Goal: Check status: Check status

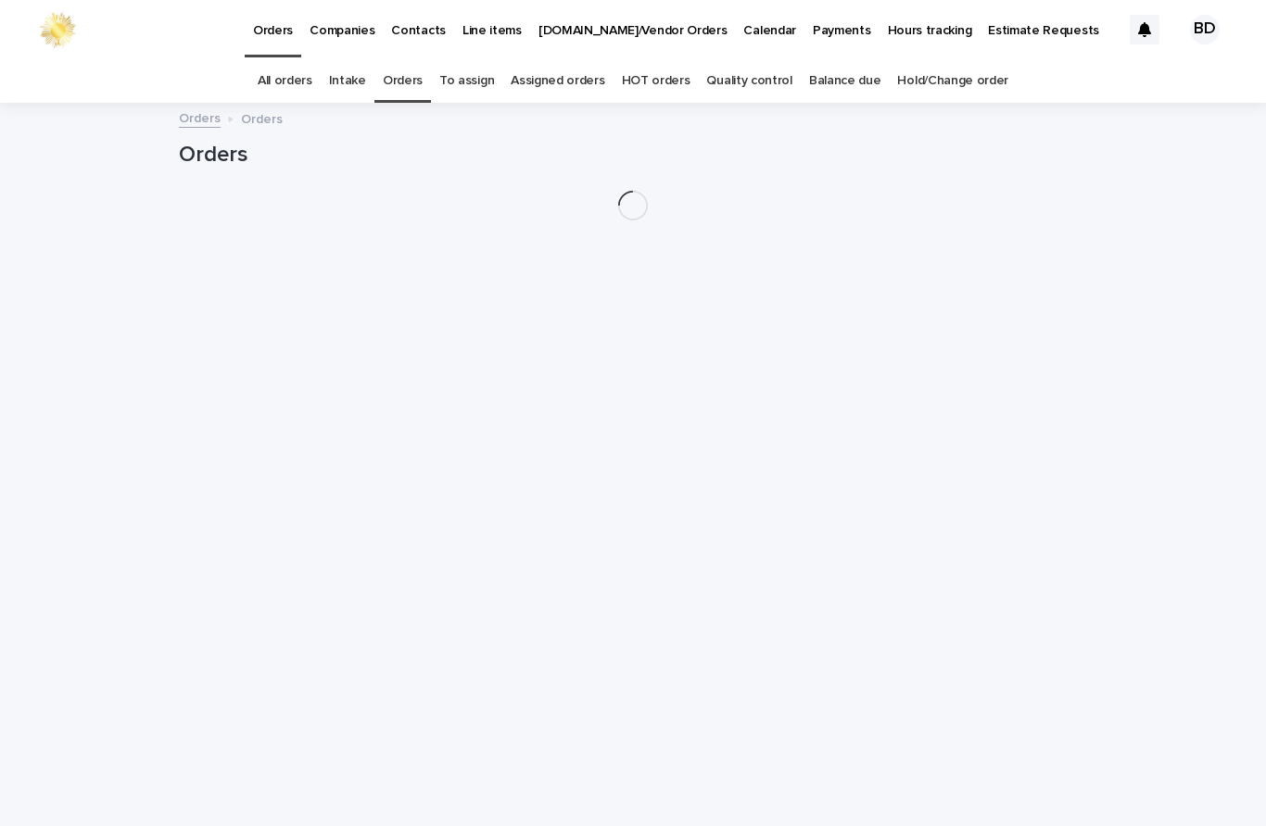
scroll to position [59, 0]
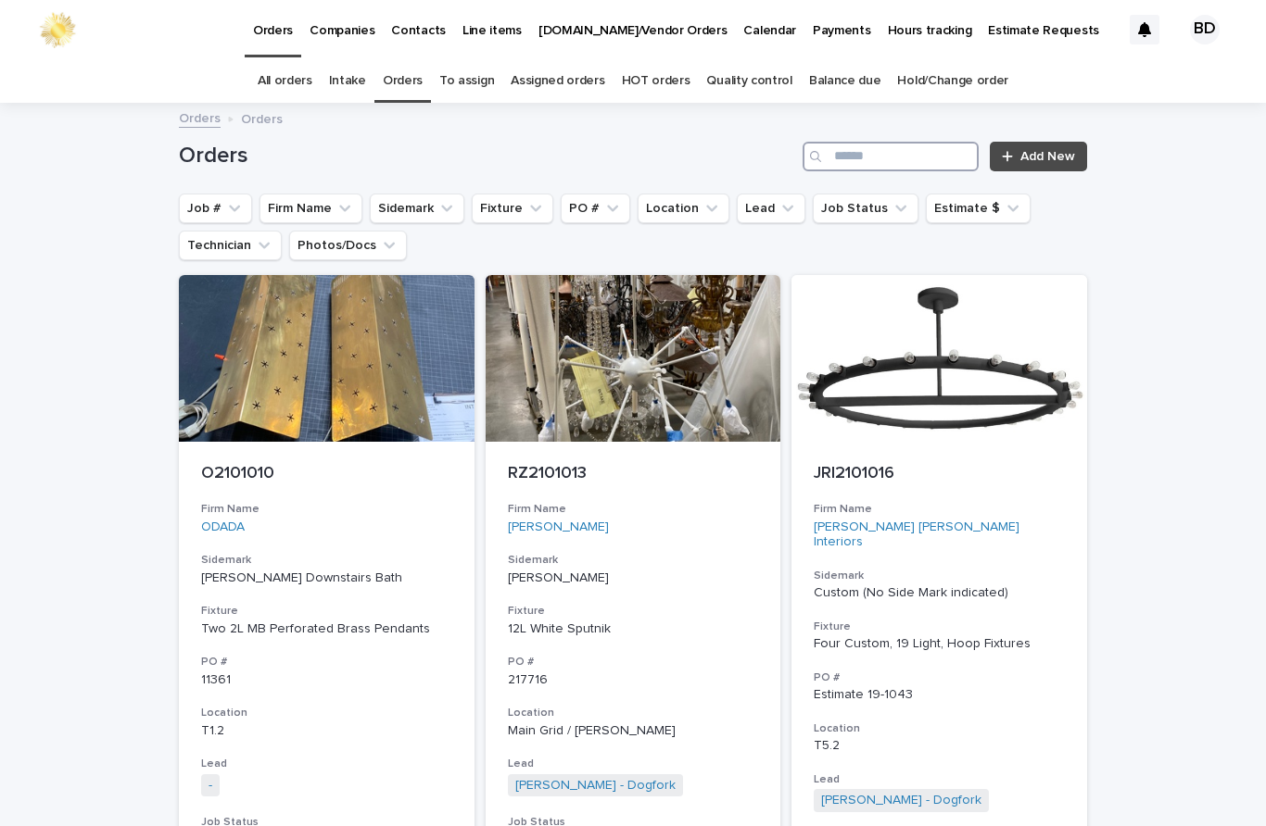
click at [884, 142] on input "Search" at bounding box center [890, 157] width 176 height 30
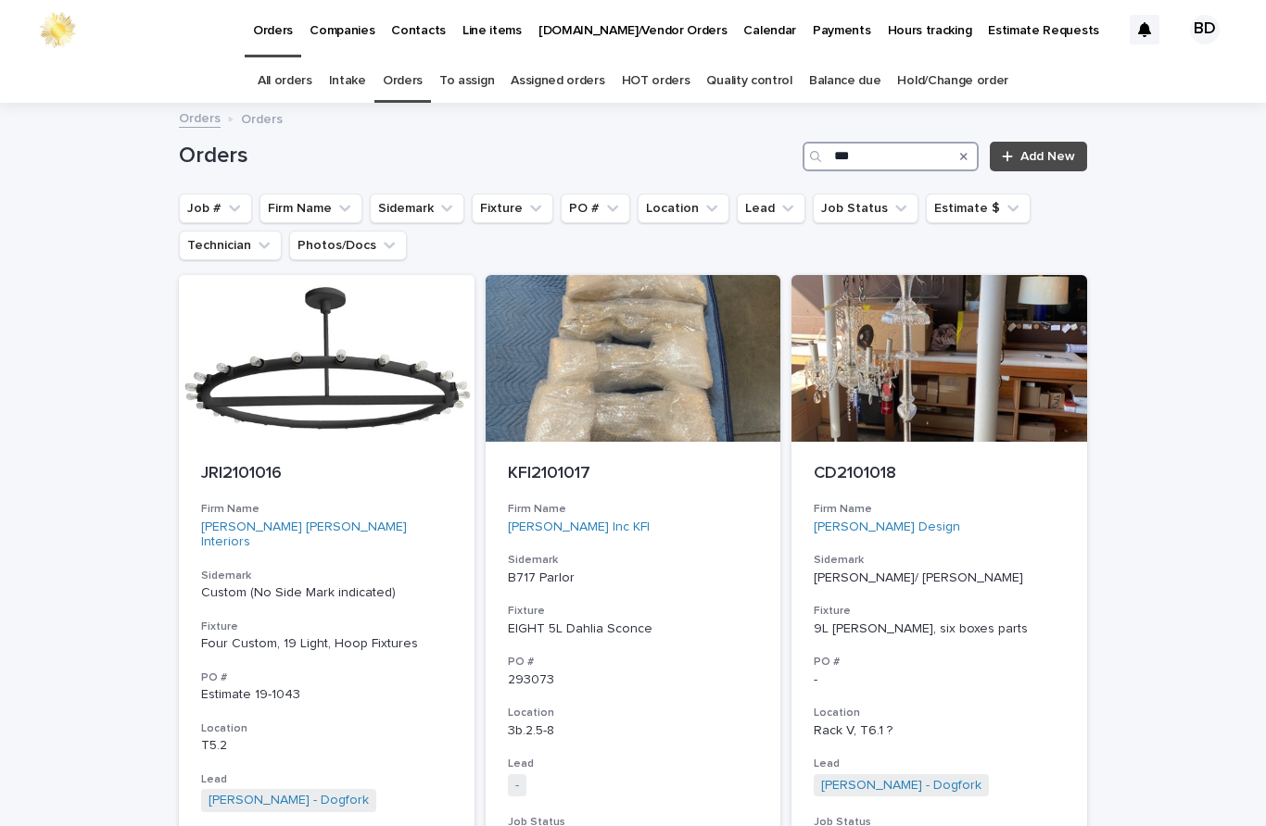
type input "****"
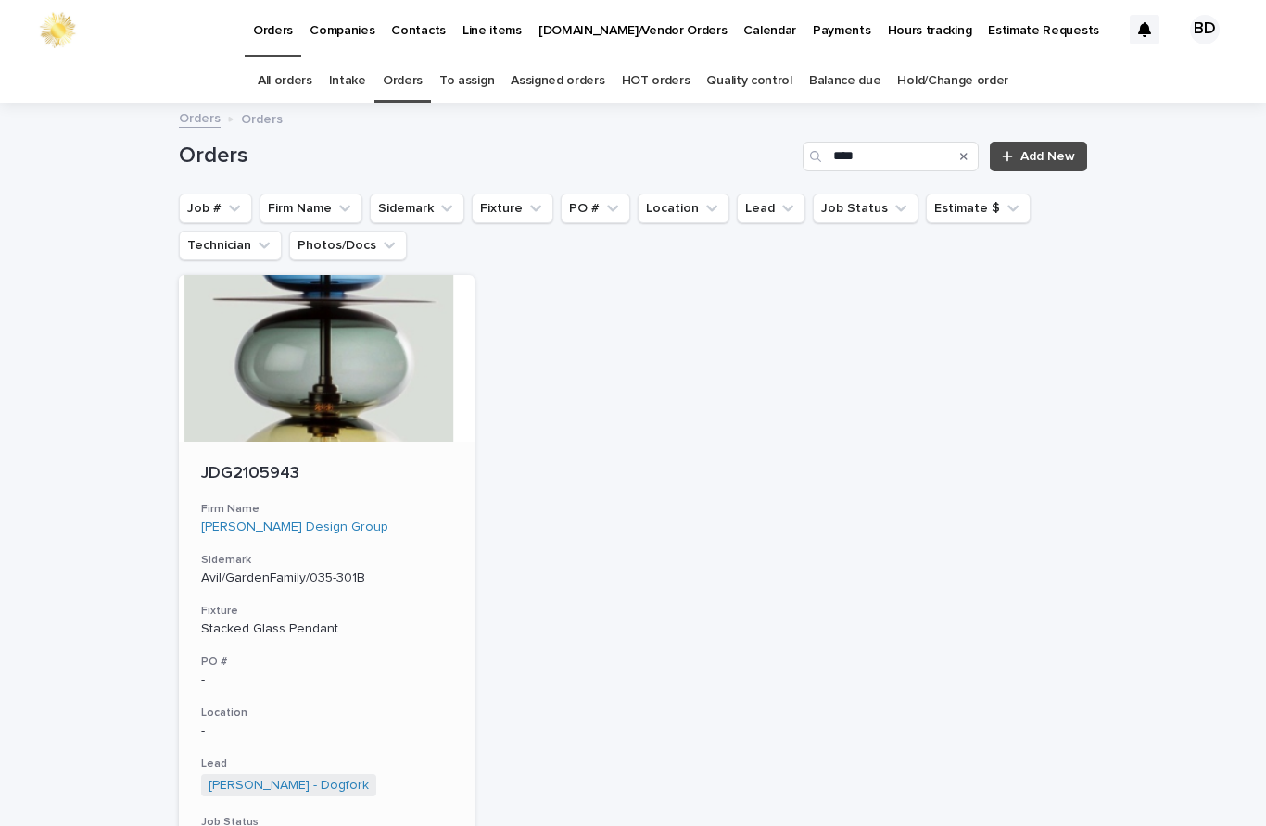
click at [287, 442] on div "JDG2105943 Firm Name [PERSON_NAME] Design Group Sidemark Avil/GardenFamily/035-…" at bounding box center [327, 707] width 296 height 531
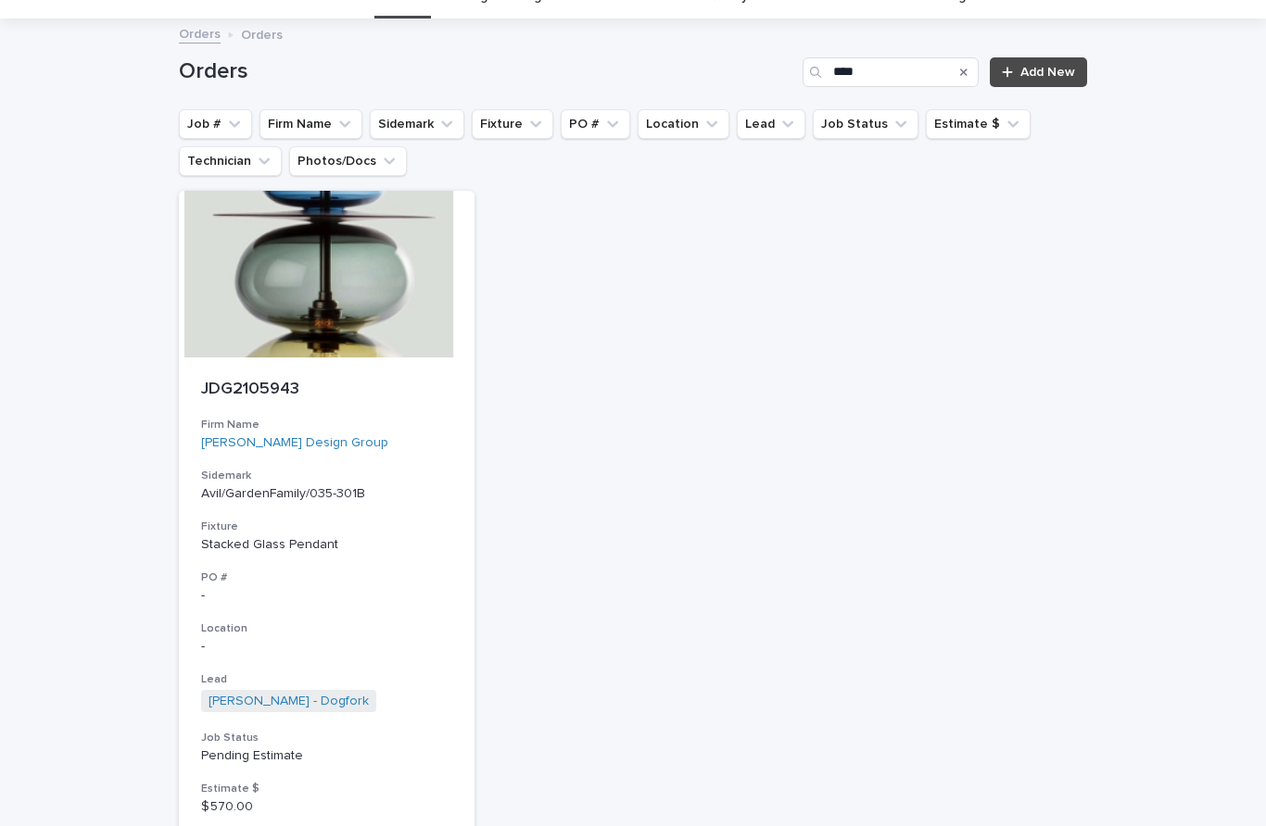
scroll to position [84, 0]
click at [897, 69] on input "****" at bounding box center [890, 72] width 176 height 30
type input "*"
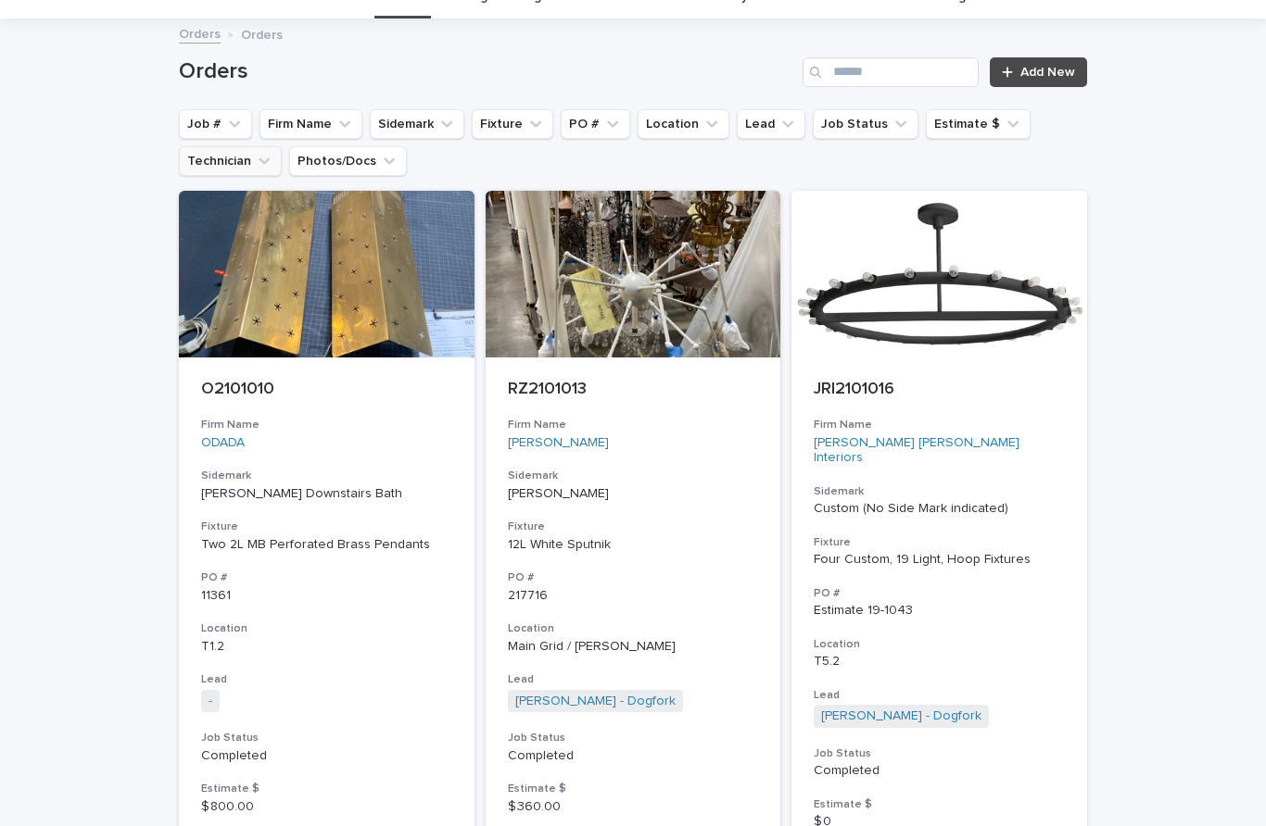
click at [219, 170] on button "Technician" at bounding box center [230, 161] width 103 height 30
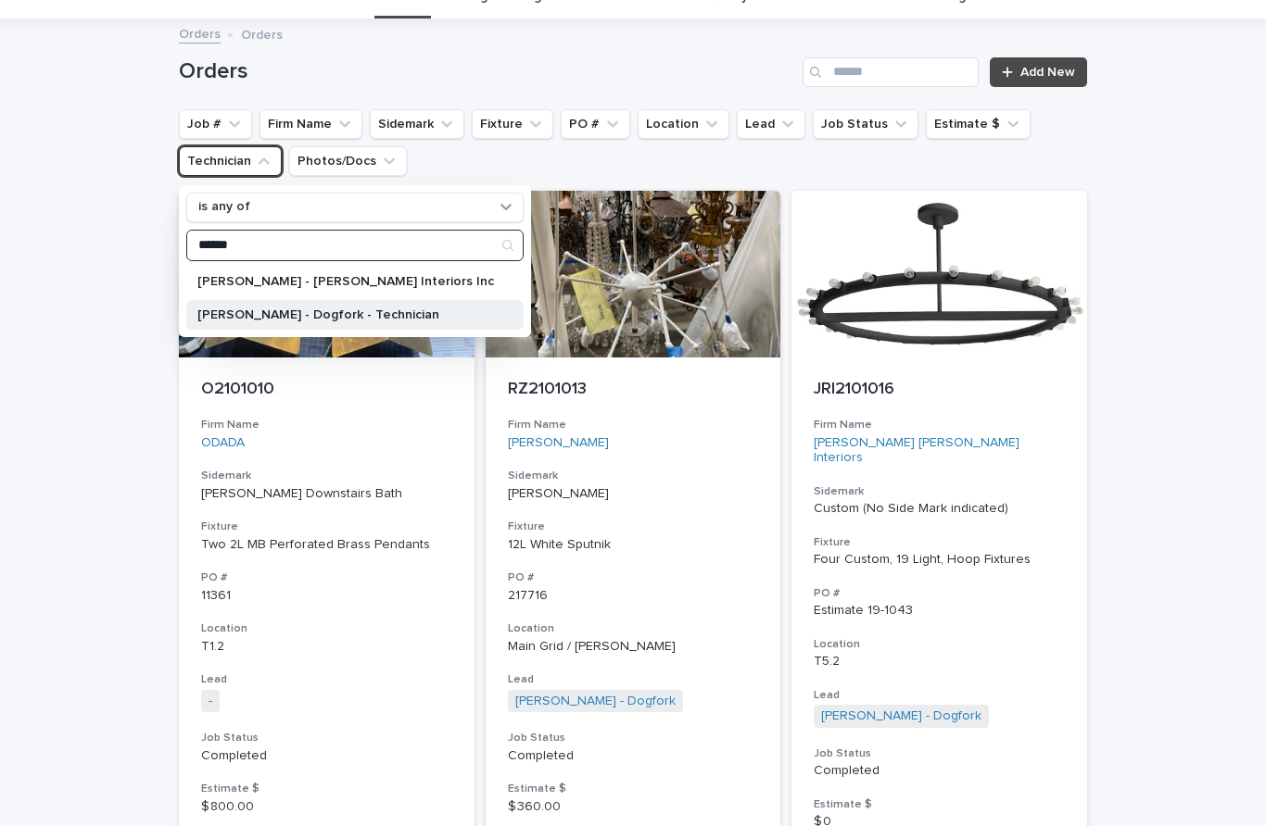
type input "******"
click at [253, 319] on p "[PERSON_NAME] - Dogfork - Technician" at bounding box center [345, 315] width 296 height 13
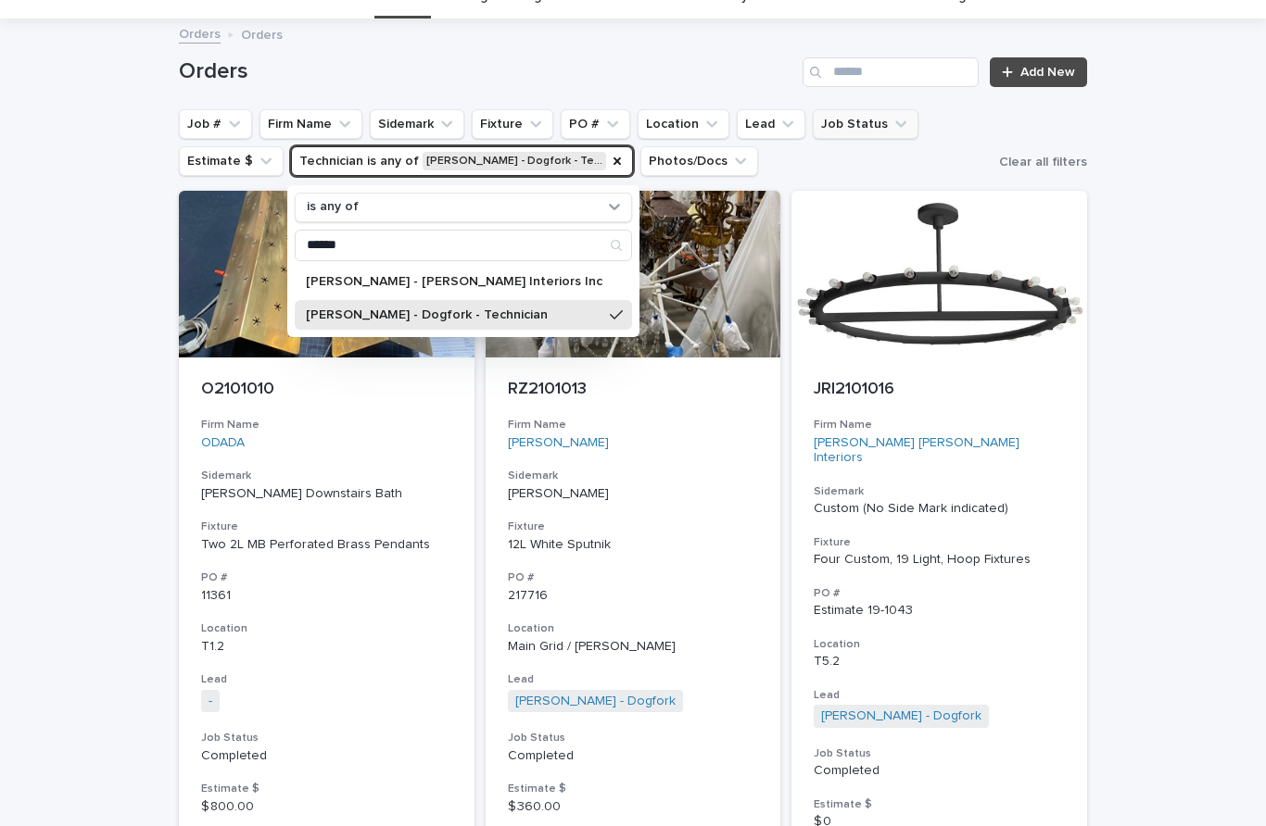
click at [859, 128] on button "Job Status" at bounding box center [865, 124] width 106 height 30
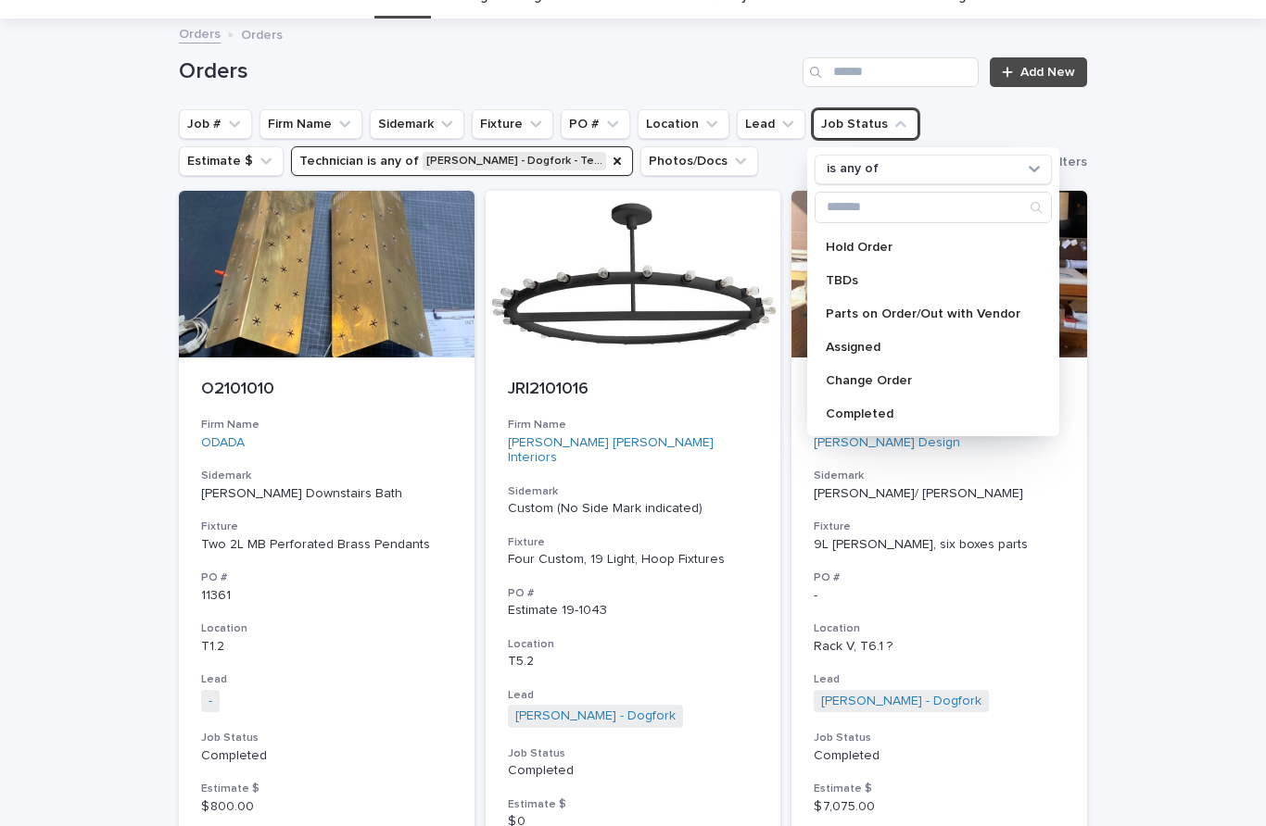
scroll to position [263, 0]
click at [859, 340] on div "Assigned" at bounding box center [932, 348] width 237 height 30
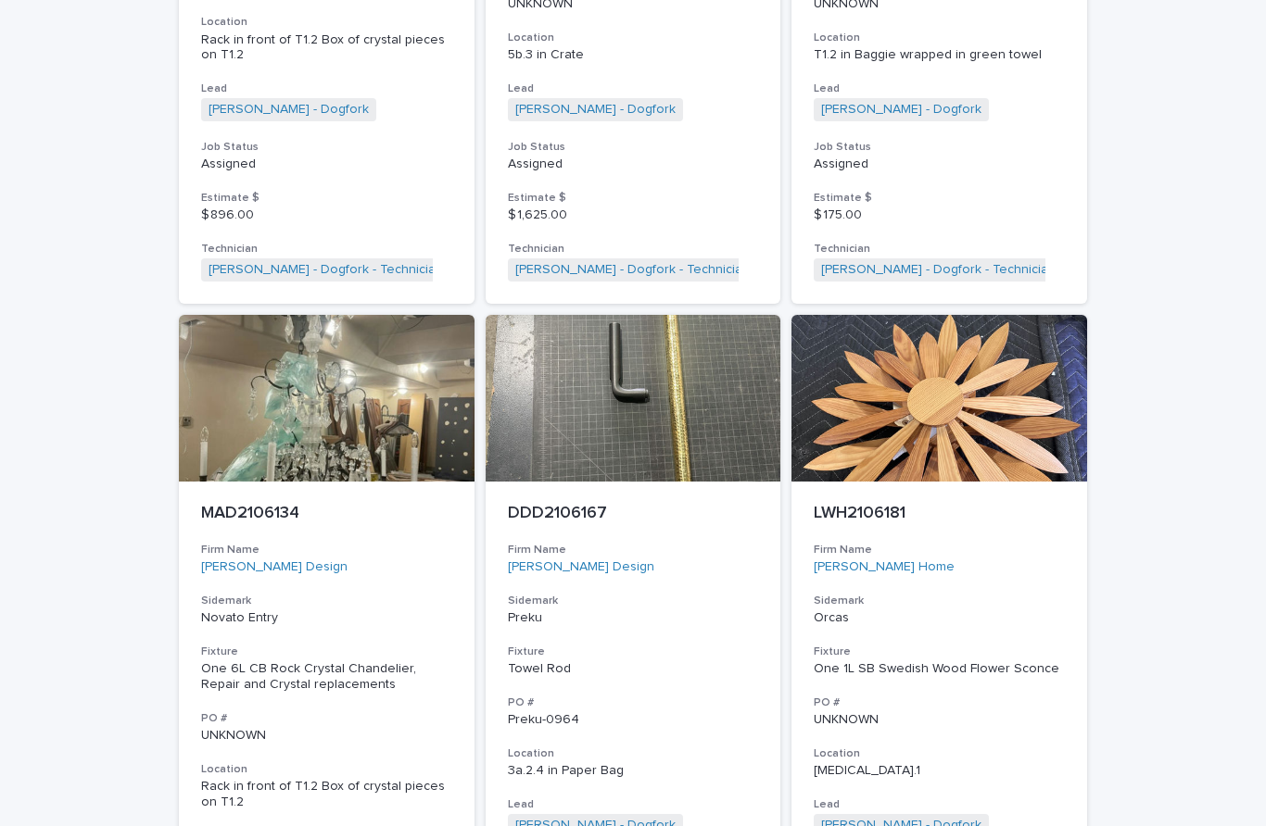
scroll to position [1465, 0]
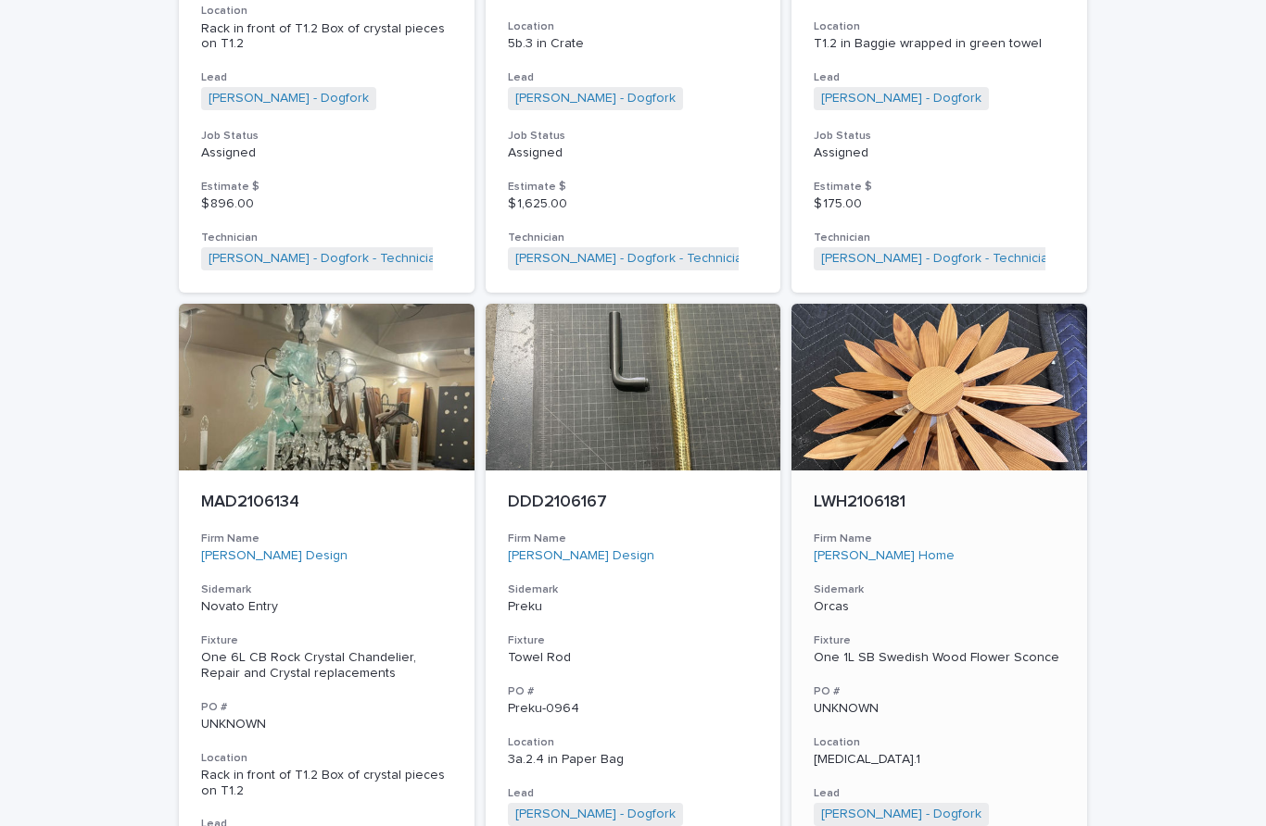
click at [896, 494] on div "LWH2106181 Firm Name [PERSON_NAME] Home Sidemark Orcas Fixture One 1L SB Swedis…" at bounding box center [939, 740] width 296 height 538
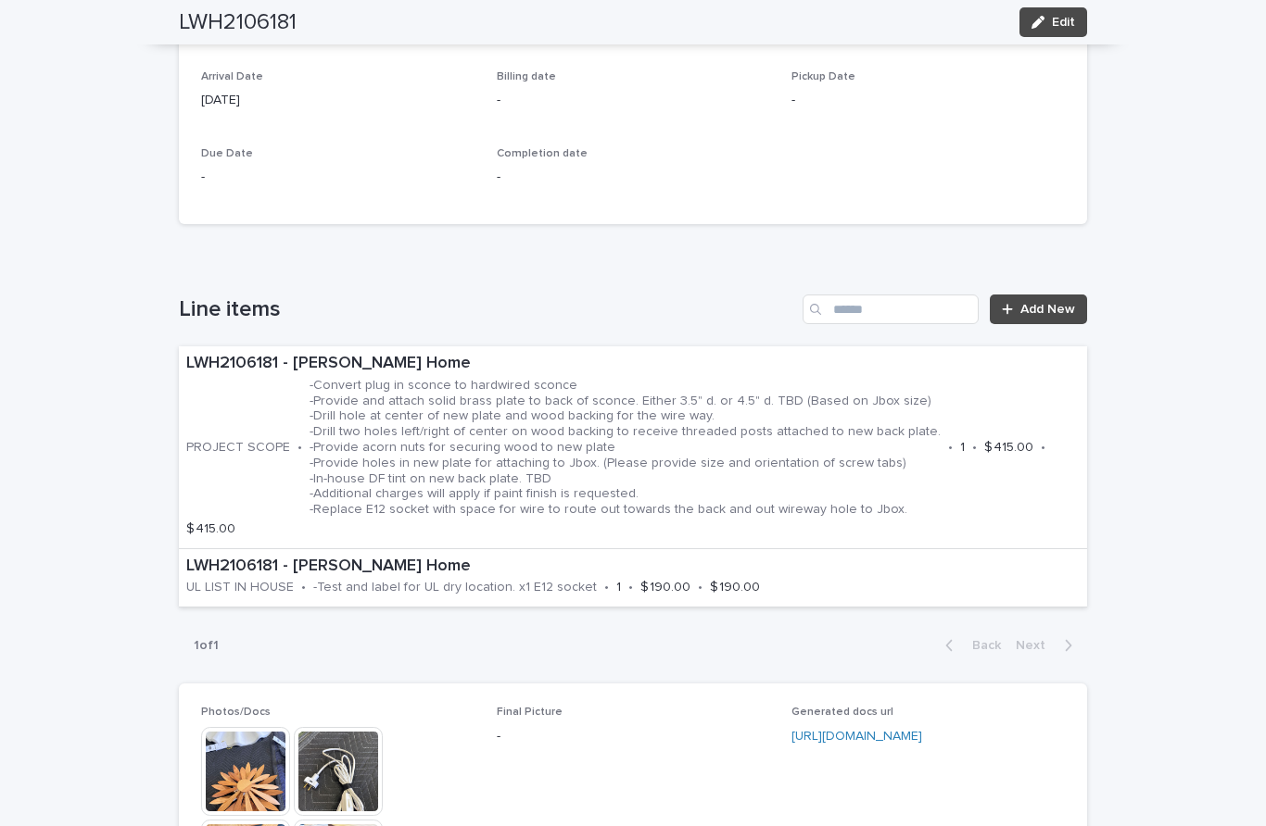
scroll to position [800, 0]
click at [957, 431] on div "LWH2106181 - [PERSON_NAME] Home PROJECT SCOPE • -Convert plug in sconce to hard…" at bounding box center [633, 447] width 908 height 202
